Goal: Find contact information: Find contact information

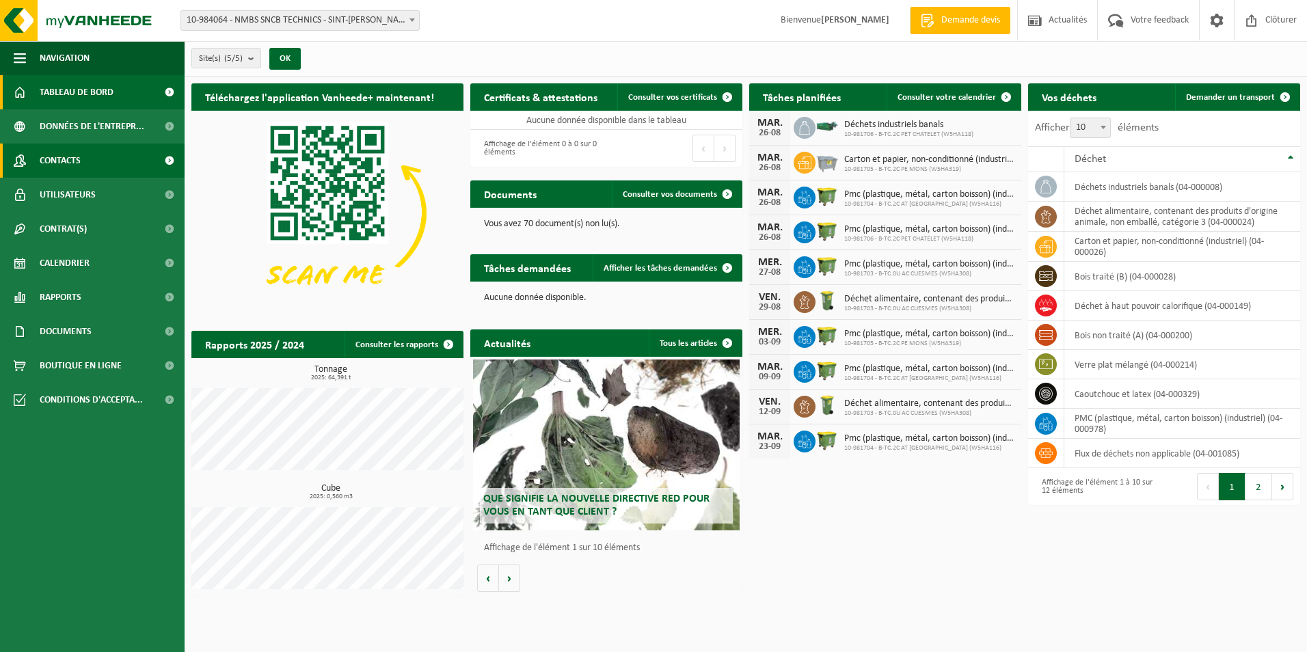
click at [68, 157] on span "Contacts" at bounding box center [60, 161] width 41 height 34
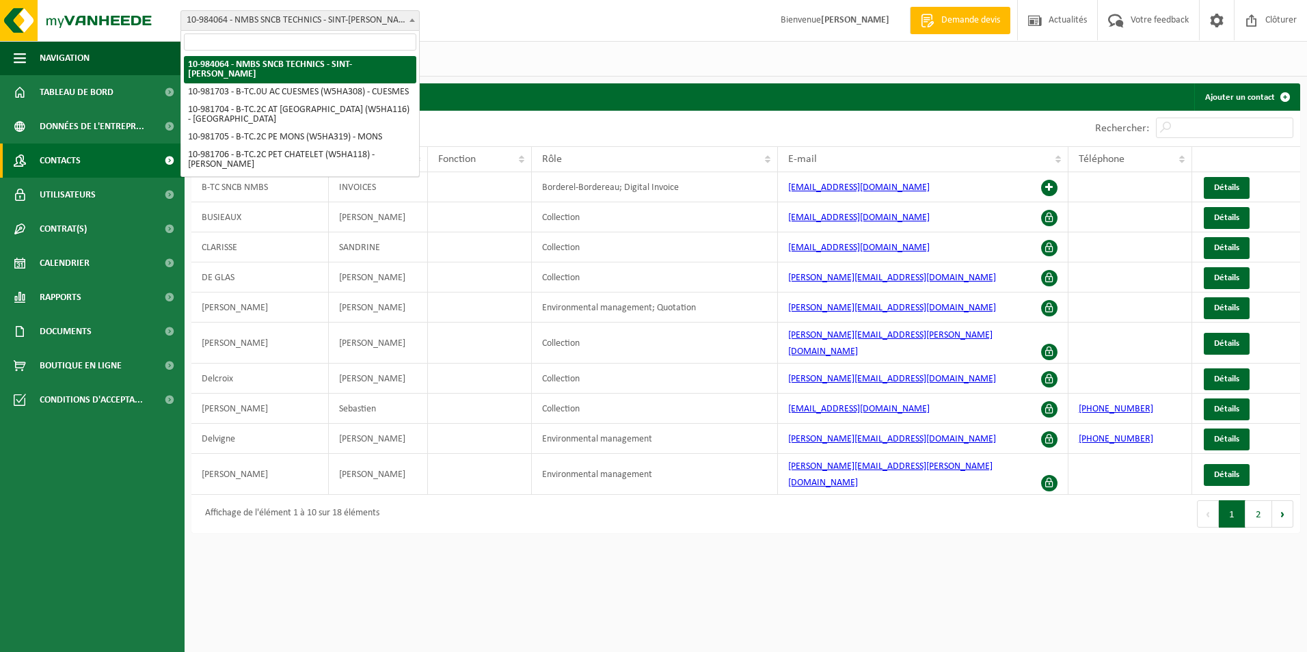
click at [414, 16] on span at bounding box center [412, 20] width 14 height 18
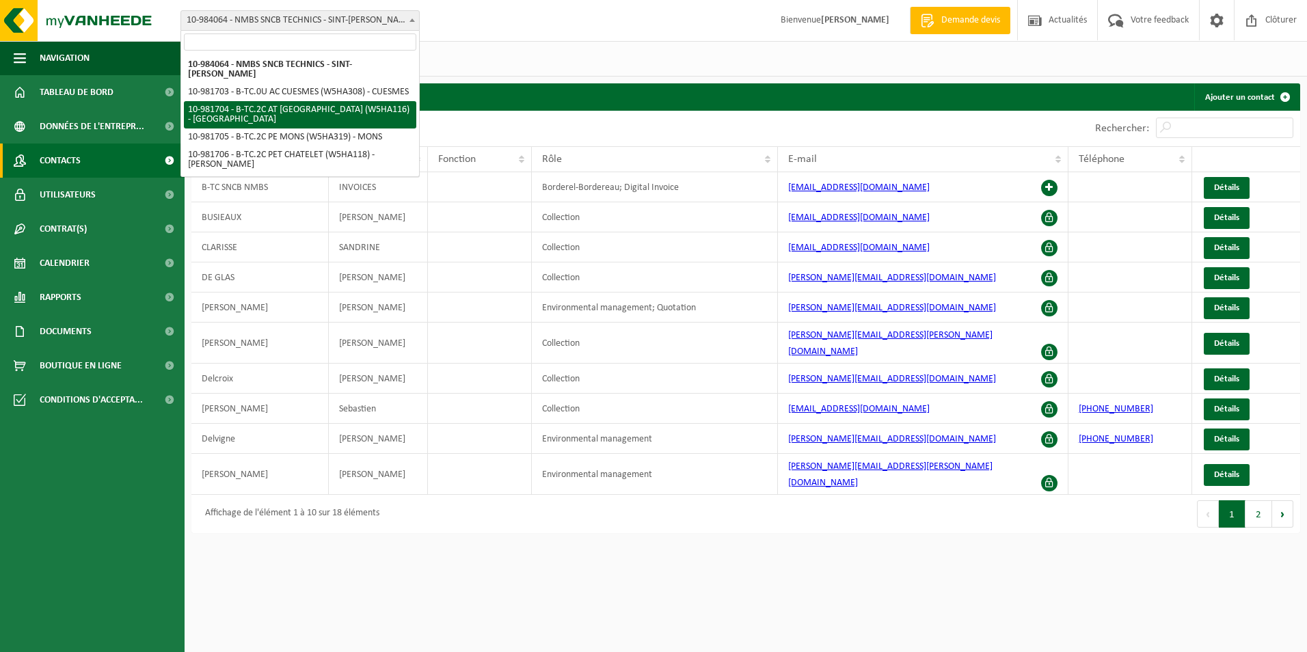
select select "162140"
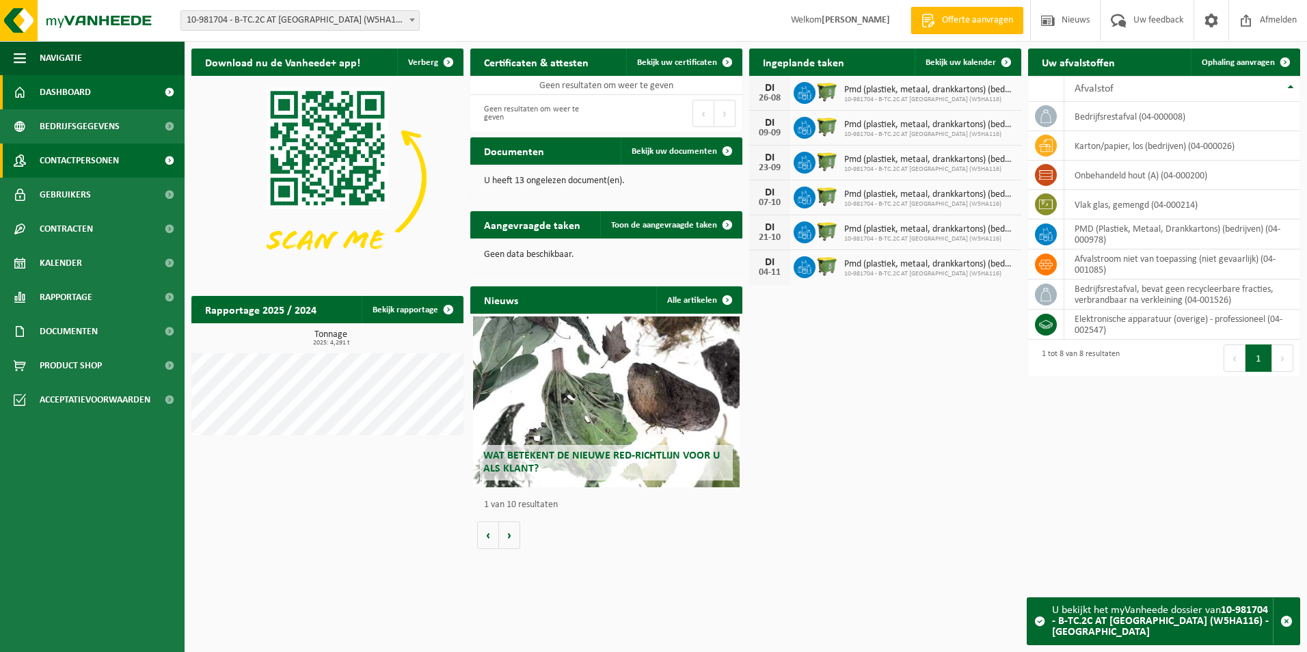
click at [92, 158] on span "Contactpersonen" at bounding box center [79, 161] width 79 height 34
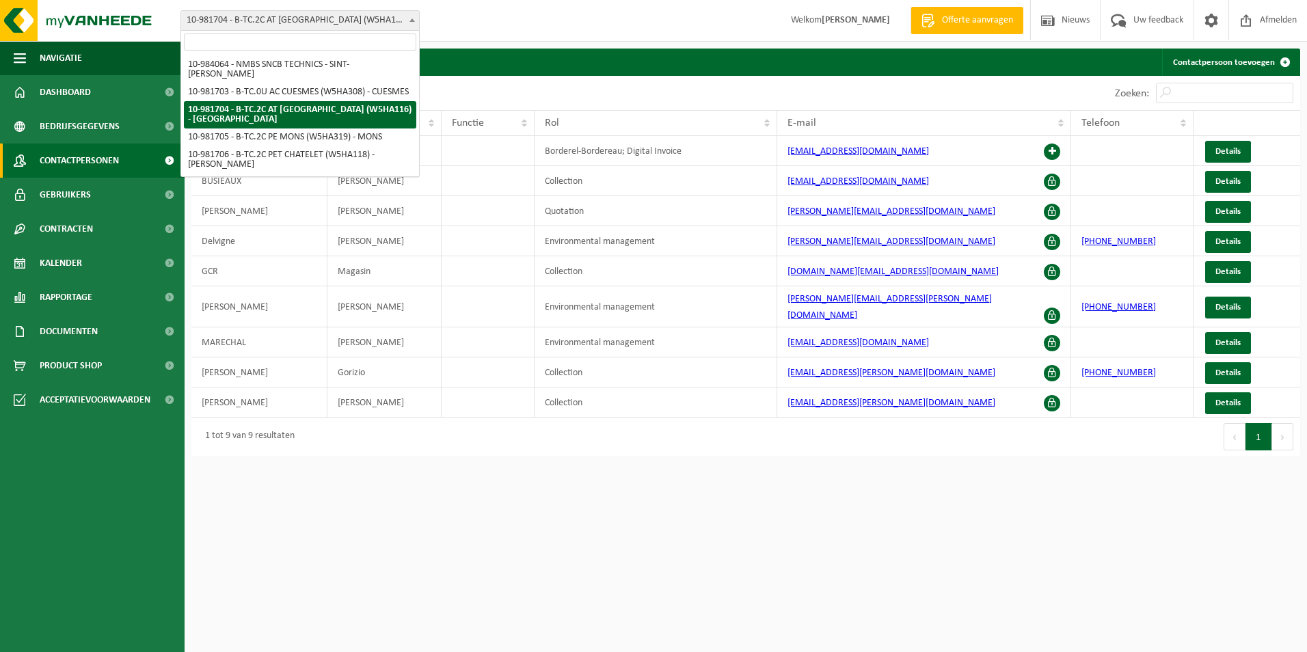
click at [412, 17] on span at bounding box center [412, 20] width 14 height 18
